Goal: Check status

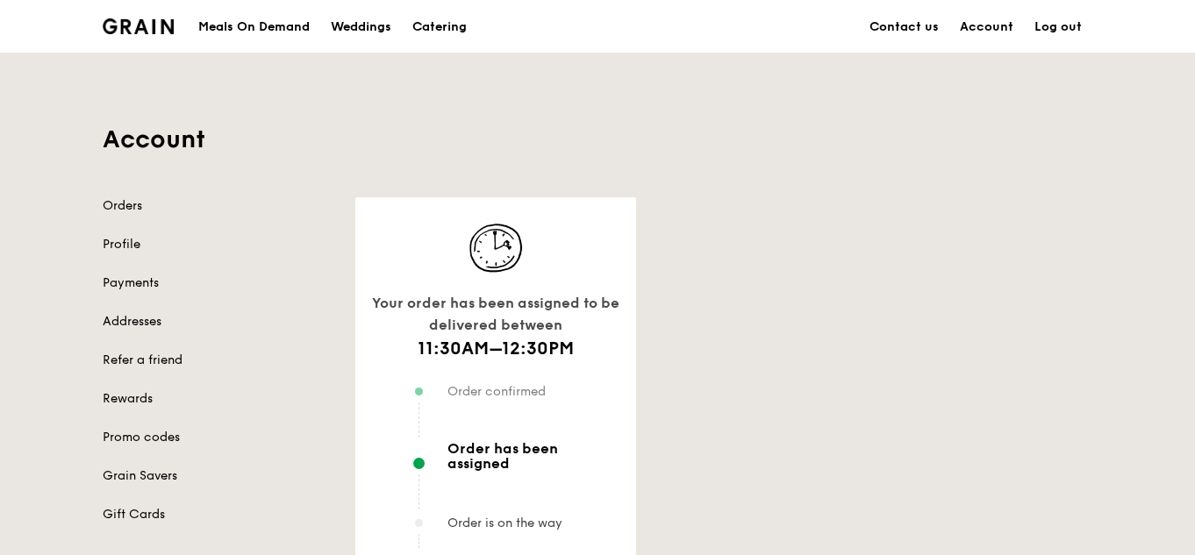
click at [1063, 32] on link "Log out" at bounding box center [1058, 27] width 68 height 53
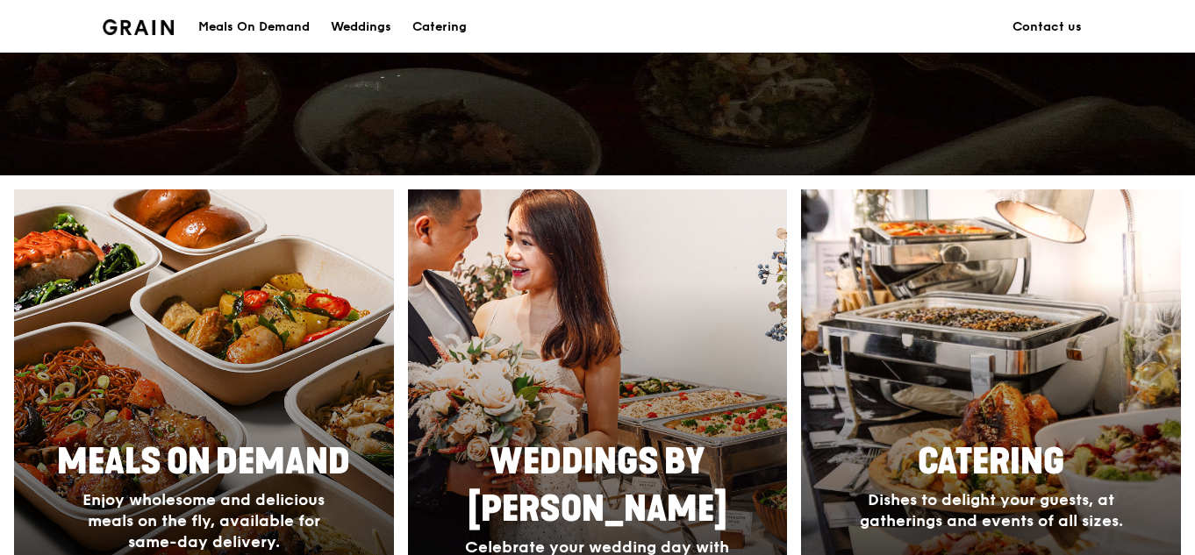
scroll to position [614, 0]
